Goal: Transaction & Acquisition: Purchase product/service

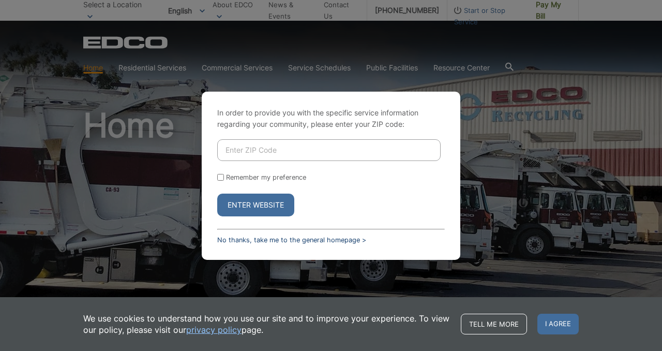
click at [333, 238] on link "No thanks, take me to the general homepage >" at bounding box center [291, 240] width 149 height 8
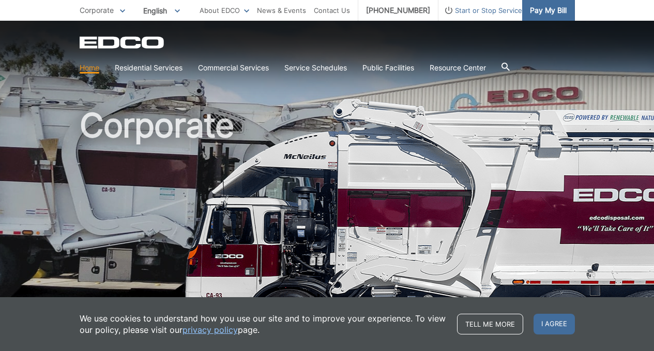
click at [546, 13] on span "Pay My Bill" at bounding box center [548, 10] width 37 height 11
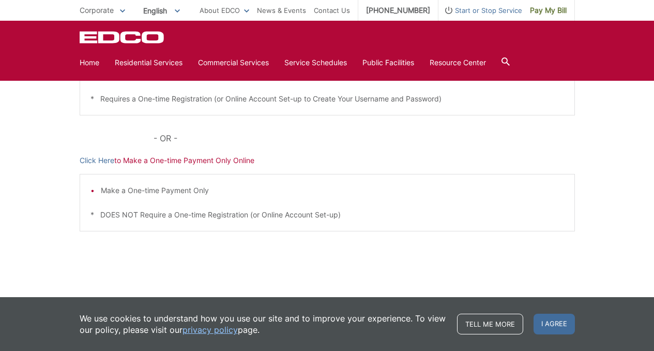
scroll to position [300, 0]
click at [196, 162] on p "Click Here to Make a One-time Payment Only Online" at bounding box center [328, 159] width 496 height 11
click at [188, 159] on p "Click Here to Make a One-time Payment Only Online" at bounding box center [328, 159] width 496 height 11
click at [635, 325] on div "We use cookies to understand how you use our site and to improve your experienc…" at bounding box center [327, 324] width 654 height 54
click at [636, 325] on div "We use cookies to understand how you use our site and to improve your experienc…" at bounding box center [327, 324] width 654 height 54
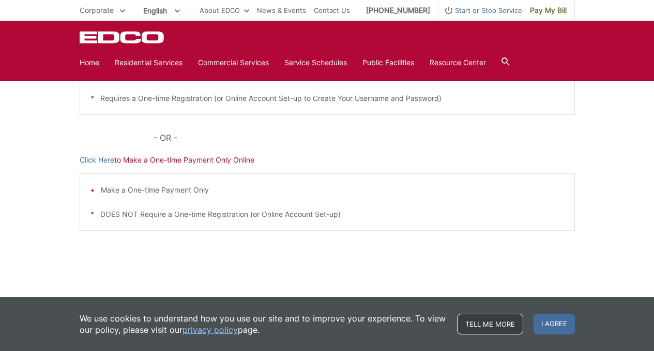
click at [481, 321] on link "Tell me more" at bounding box center [490, 324] width 66 height 21
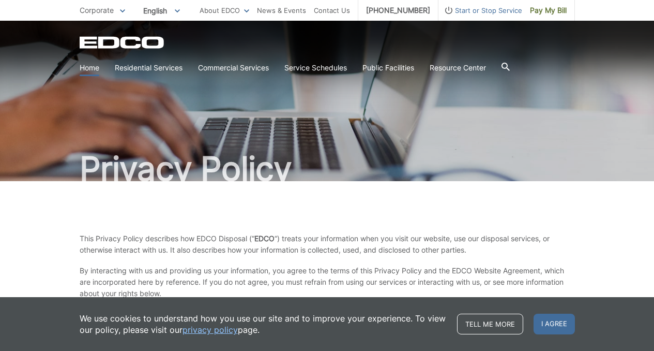
click at [93, 67] on link "Home" at bounding box center [90, 67] width 20 height 11
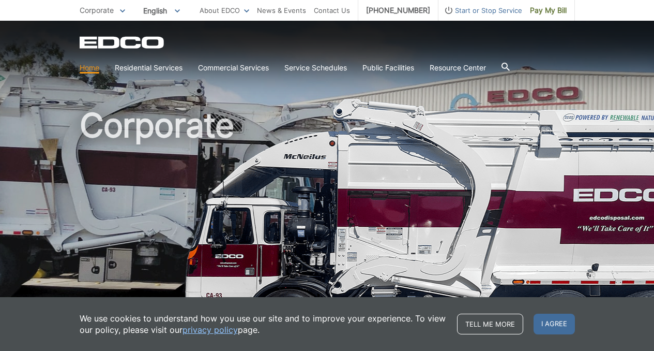
click at [93, 68] on link "Home" at bounding box center [90, 67] width 20 height 11
